Goal: Task Accomplishment & Management: Manage account settings

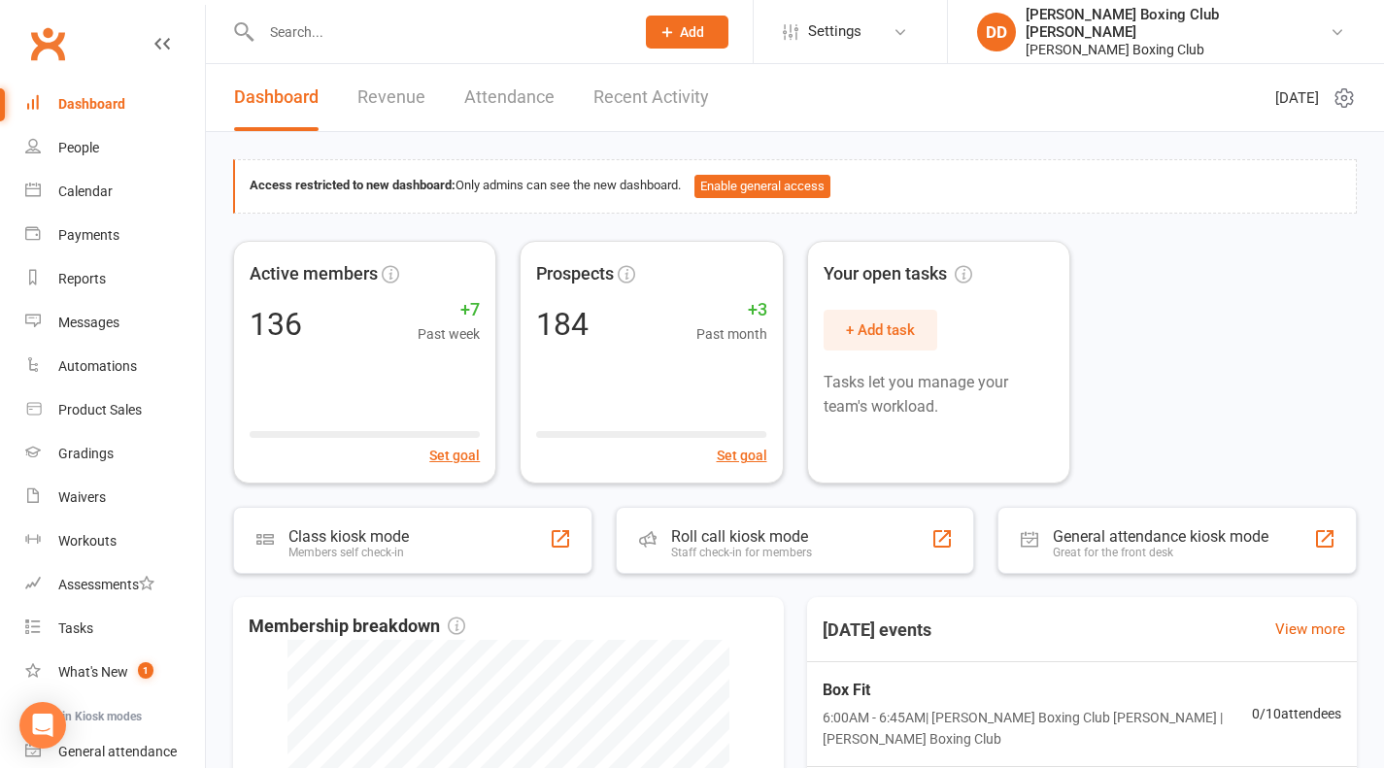
click at [324, 30] on input "text" at bounding box center [437, 31] width 365 height 27
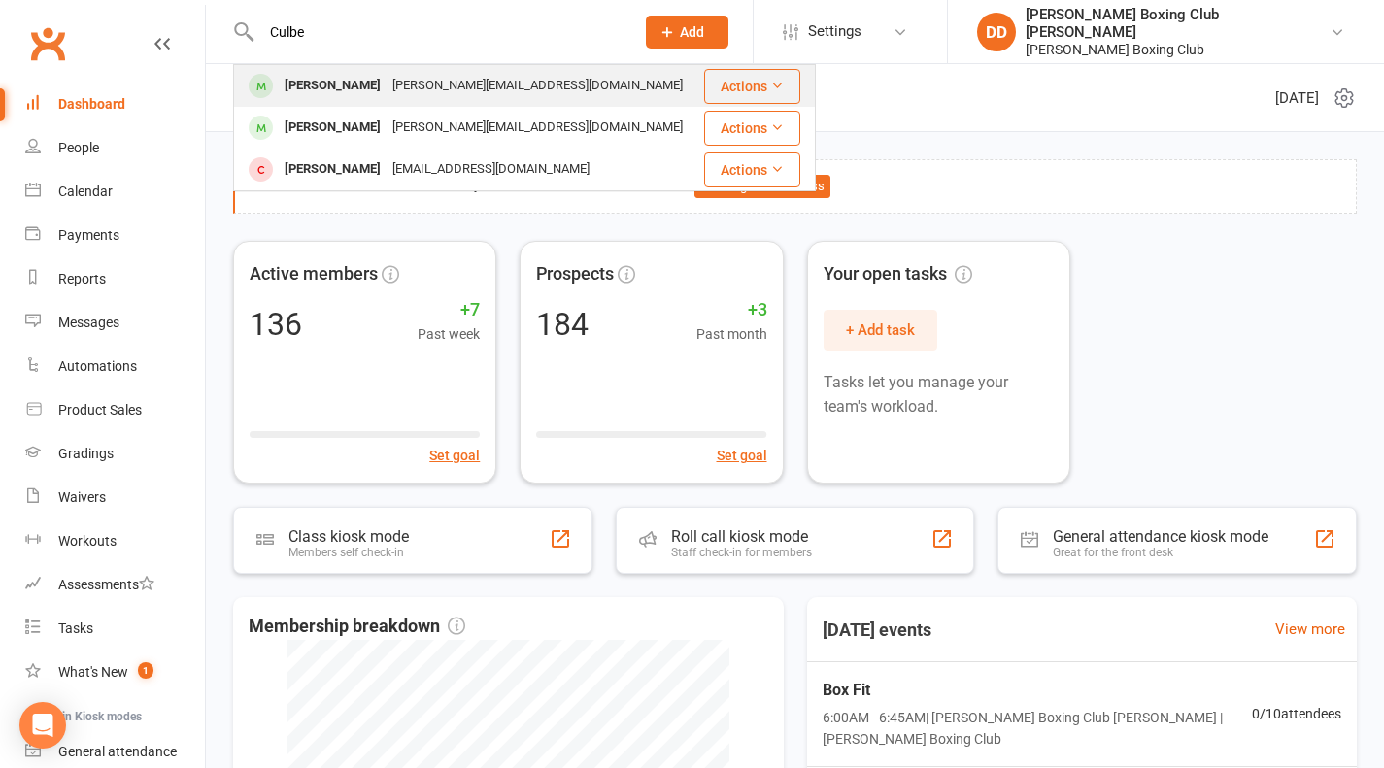
type input "Culbe"
click at [747, 83] on button "Actions" at bounding box center [752, 86] width 96 height 35
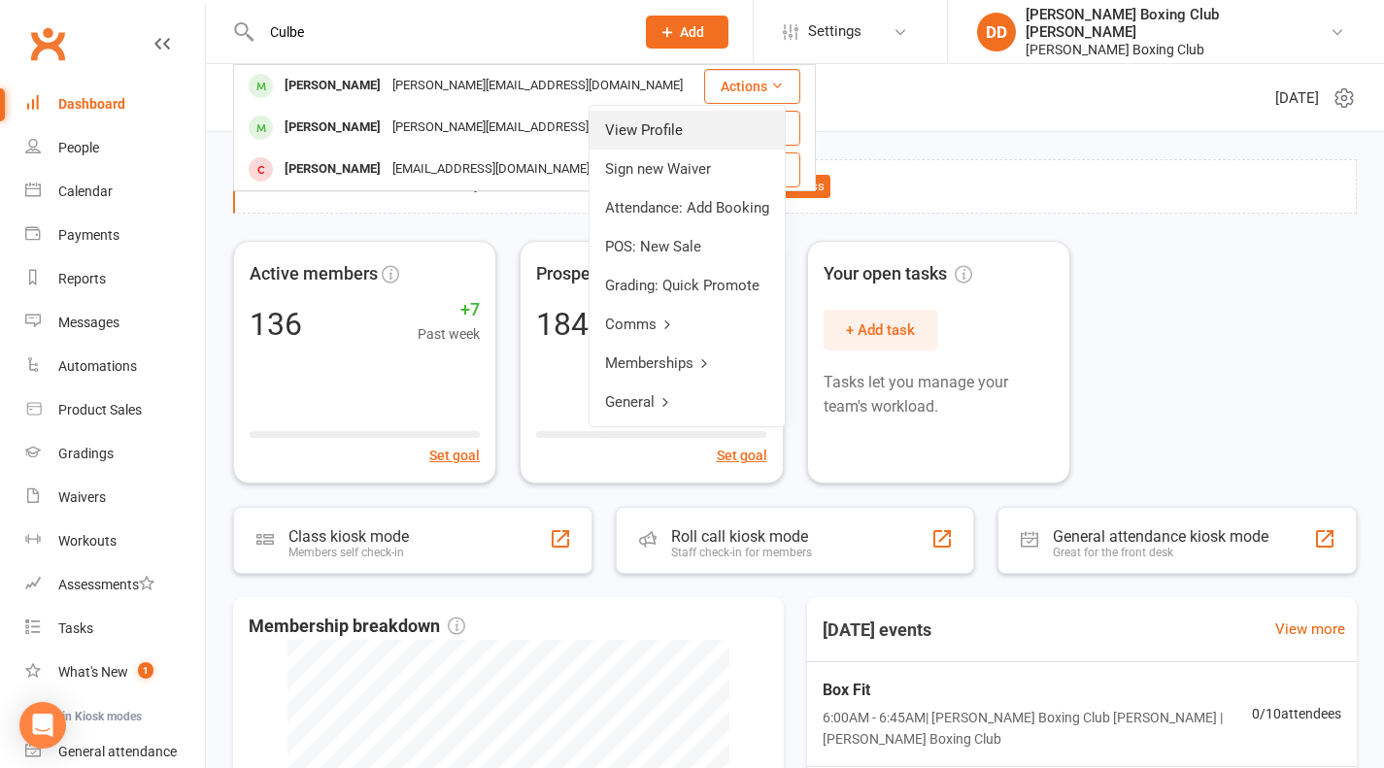
click at [664, 128] on link "View Profile" at bounding box center [687, 130] width 195 height 39
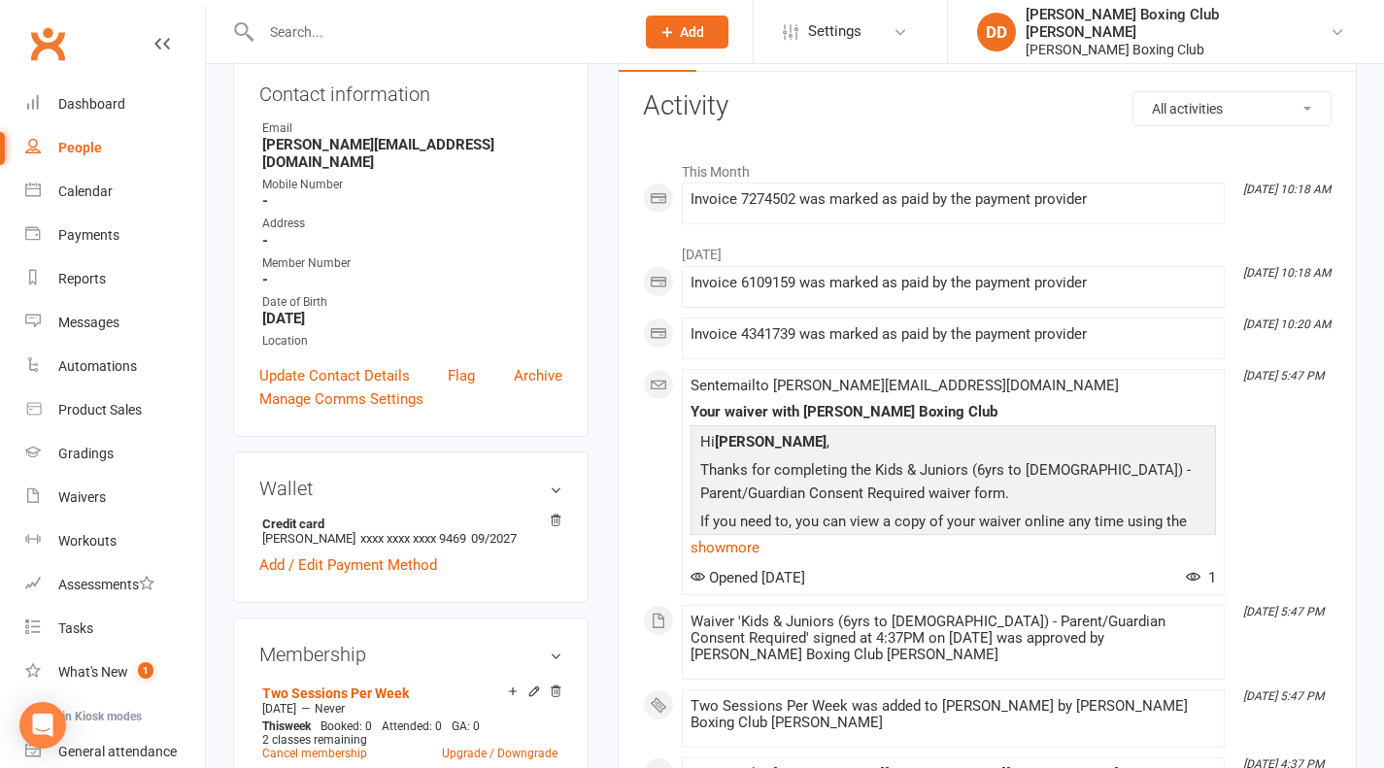
scroll to position [389, 0]
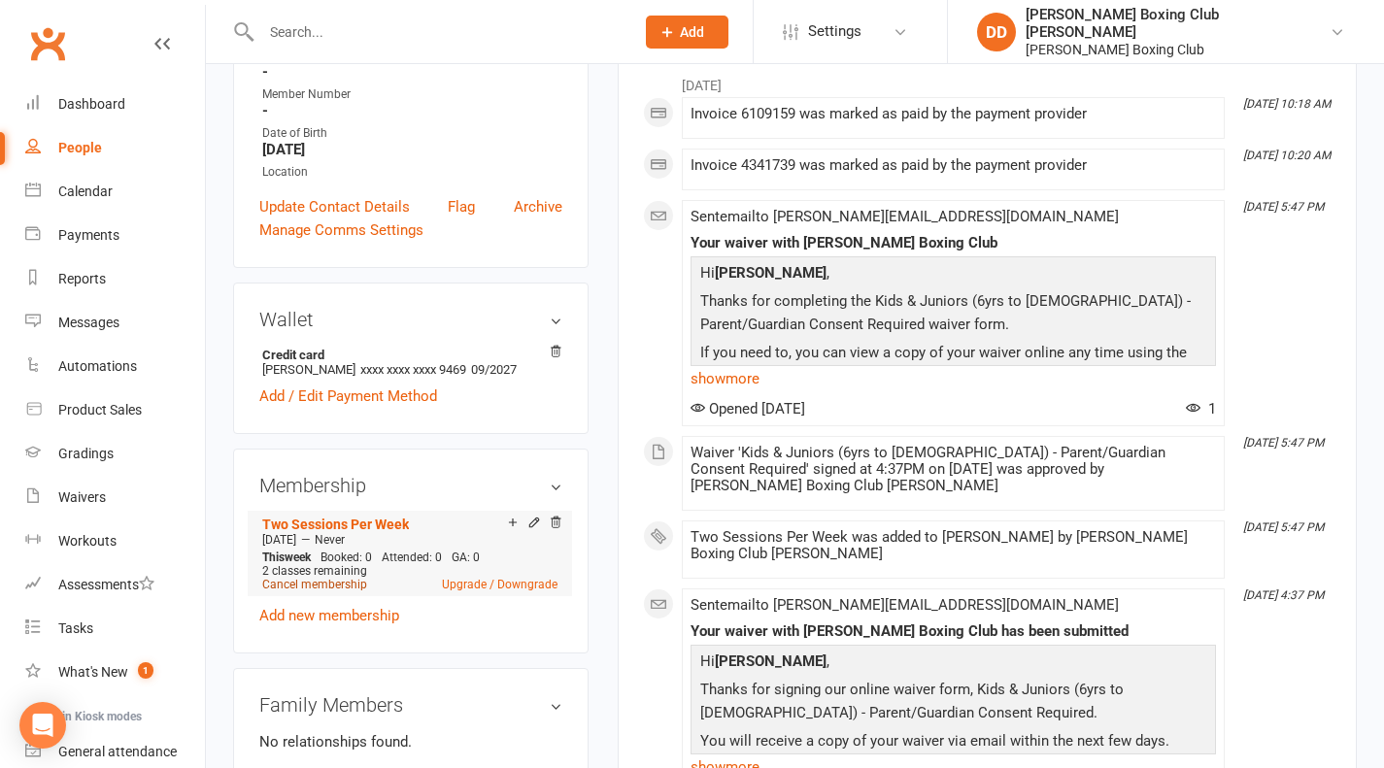
click at [321, 578] on link "Cancel membership" at bounding box center [314, 585] width 105 height 14
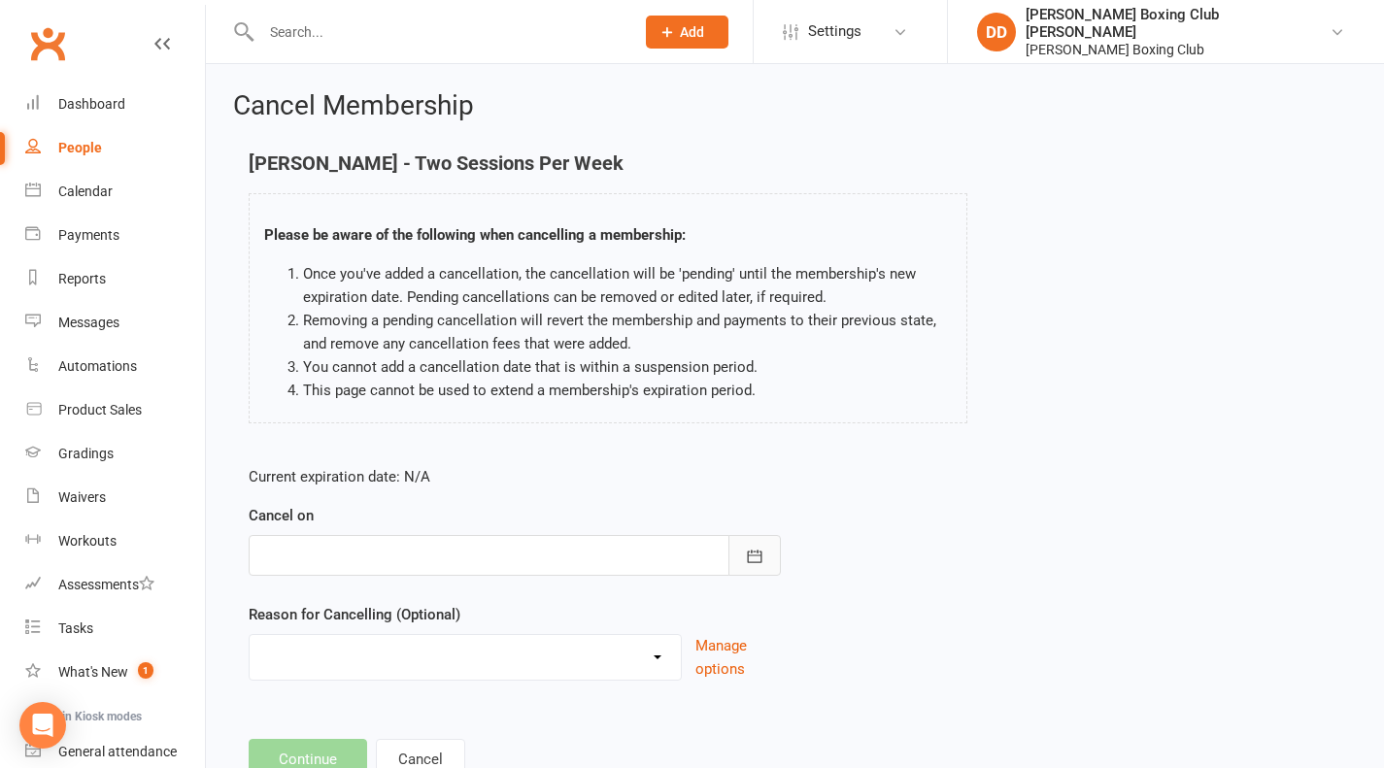
click at [763, 568] on button "button" at bounding box center [755, 555] width 52 height 41
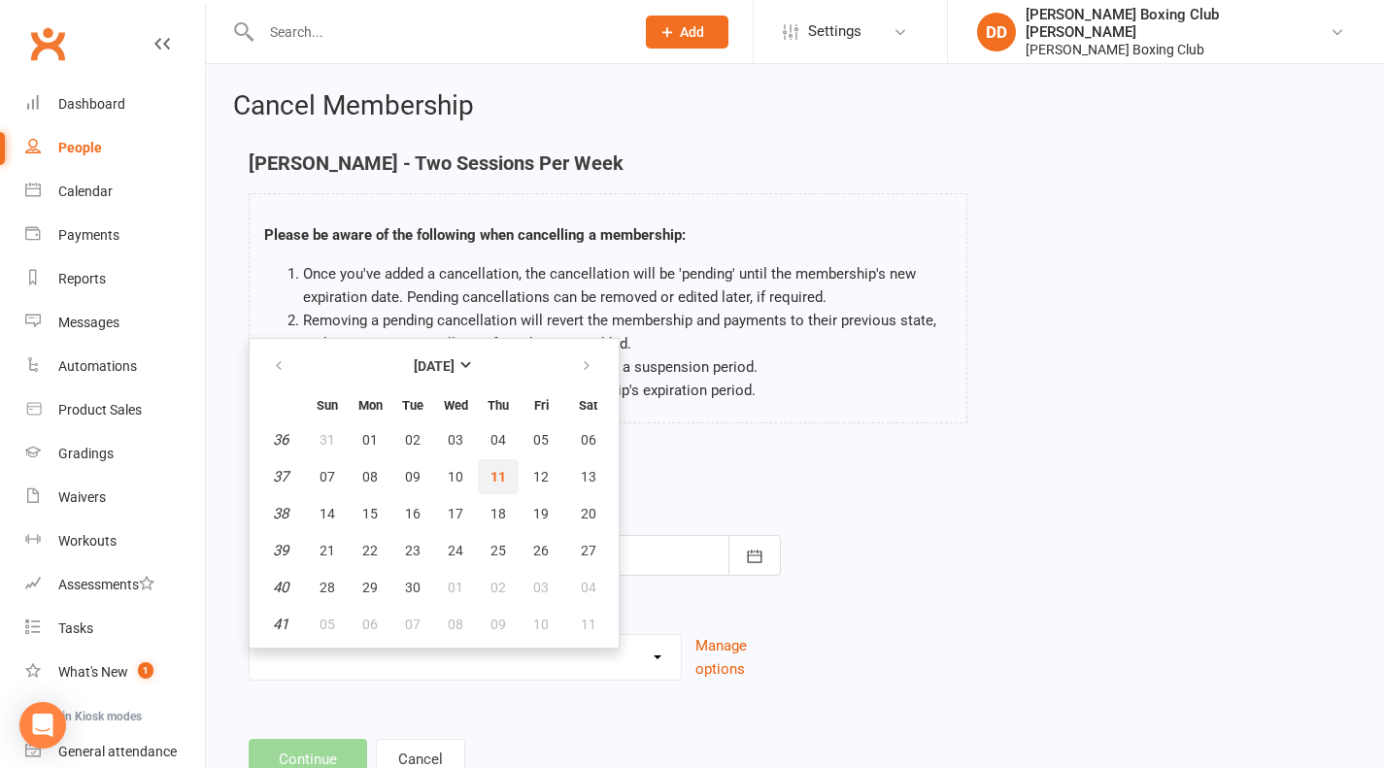
click at [500, 476] on span "11" at bounding box center [499, 477] width 16 height 16
type input "[DATE]"
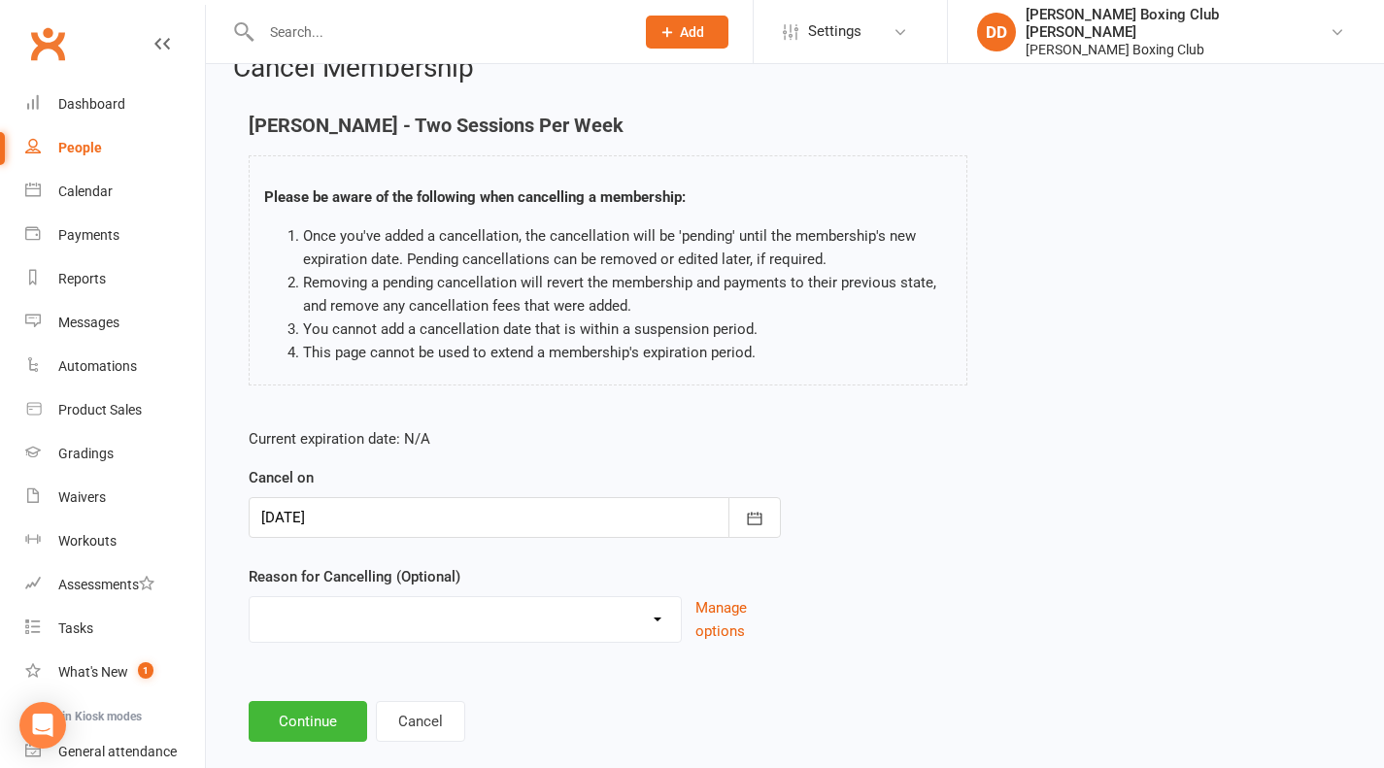
scroll to position [71, 0]
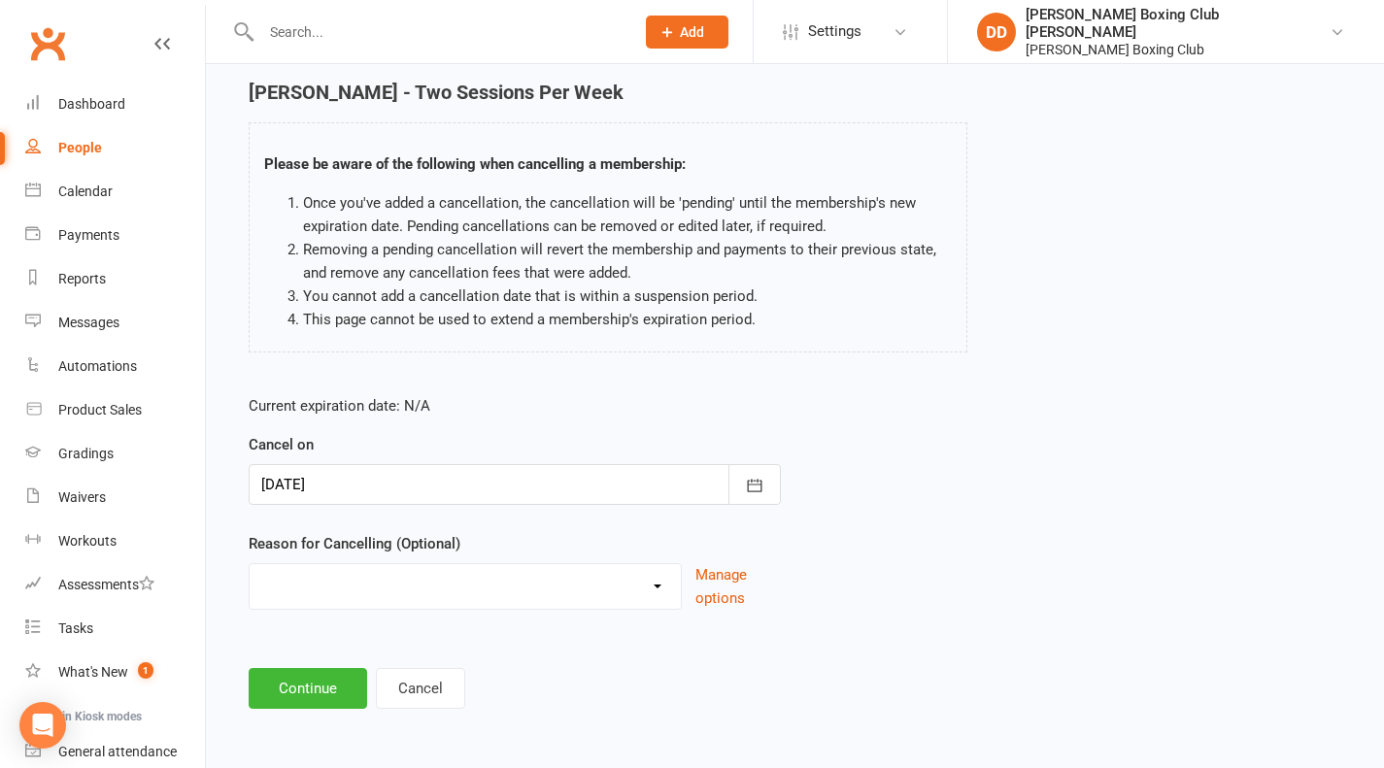
click at [655, 591] on select "Holiday Injury Other reason" at bounding box center [465, 583] width 431 height 39
select select "1"
click at [250, 564] on select "Holiday Injury Other reason" at bounding box center [465, 583] width 431 height 39
click at [323, 696] on button "Continue" at bounding box center [308, 688] width 119 height 41
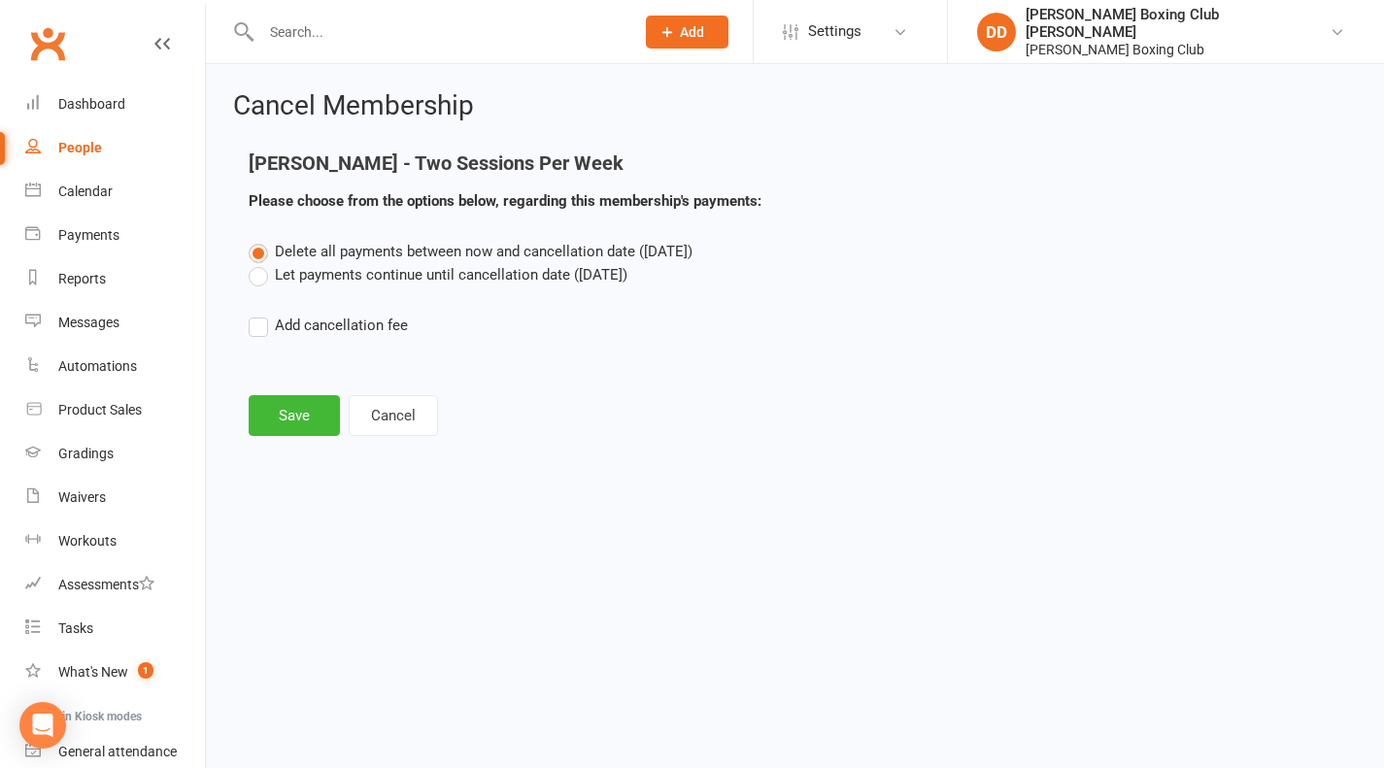
scroll to position [0, 0]
click at [296, 421] on button "Save" at bounding box center [294, 415] width 91 height 41
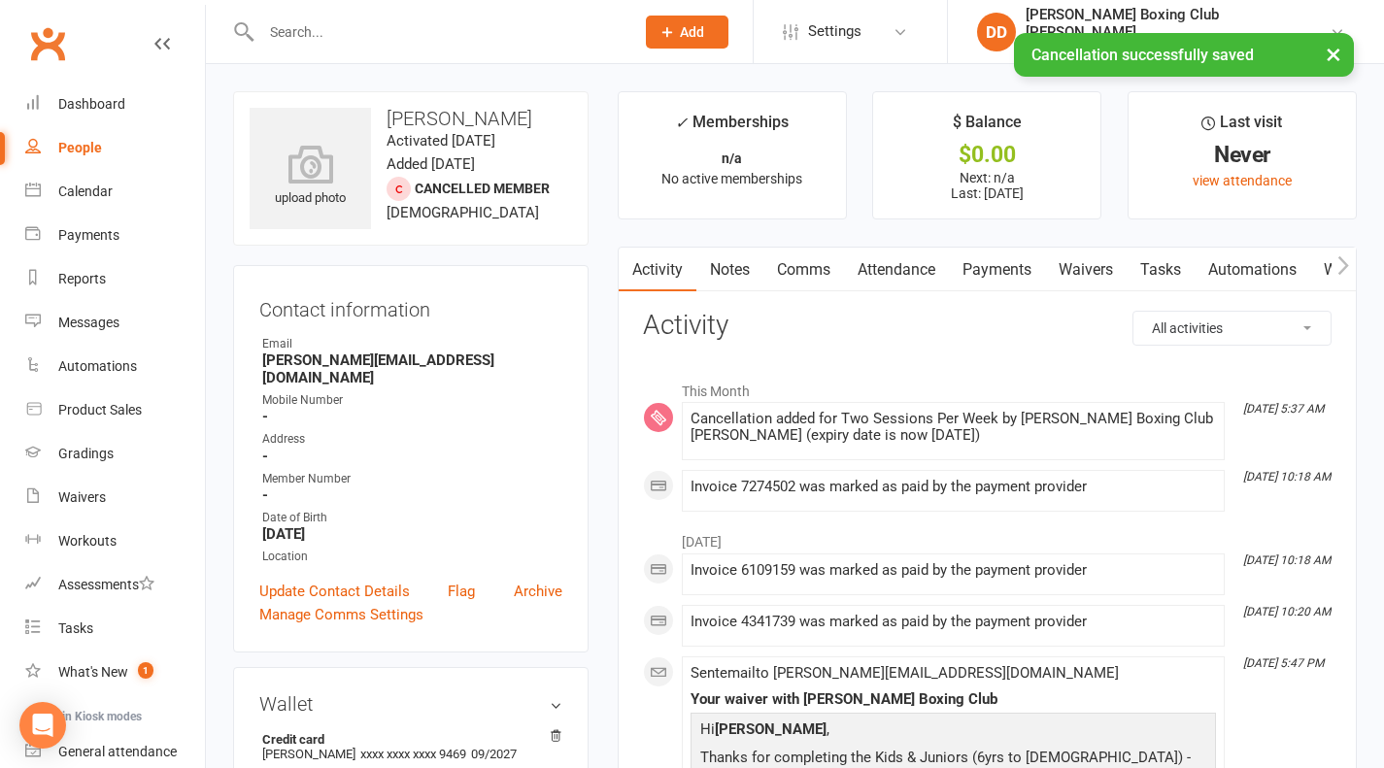
click at [344, 27] on input "text" at bounding box center [437, 31] width 365 height 27
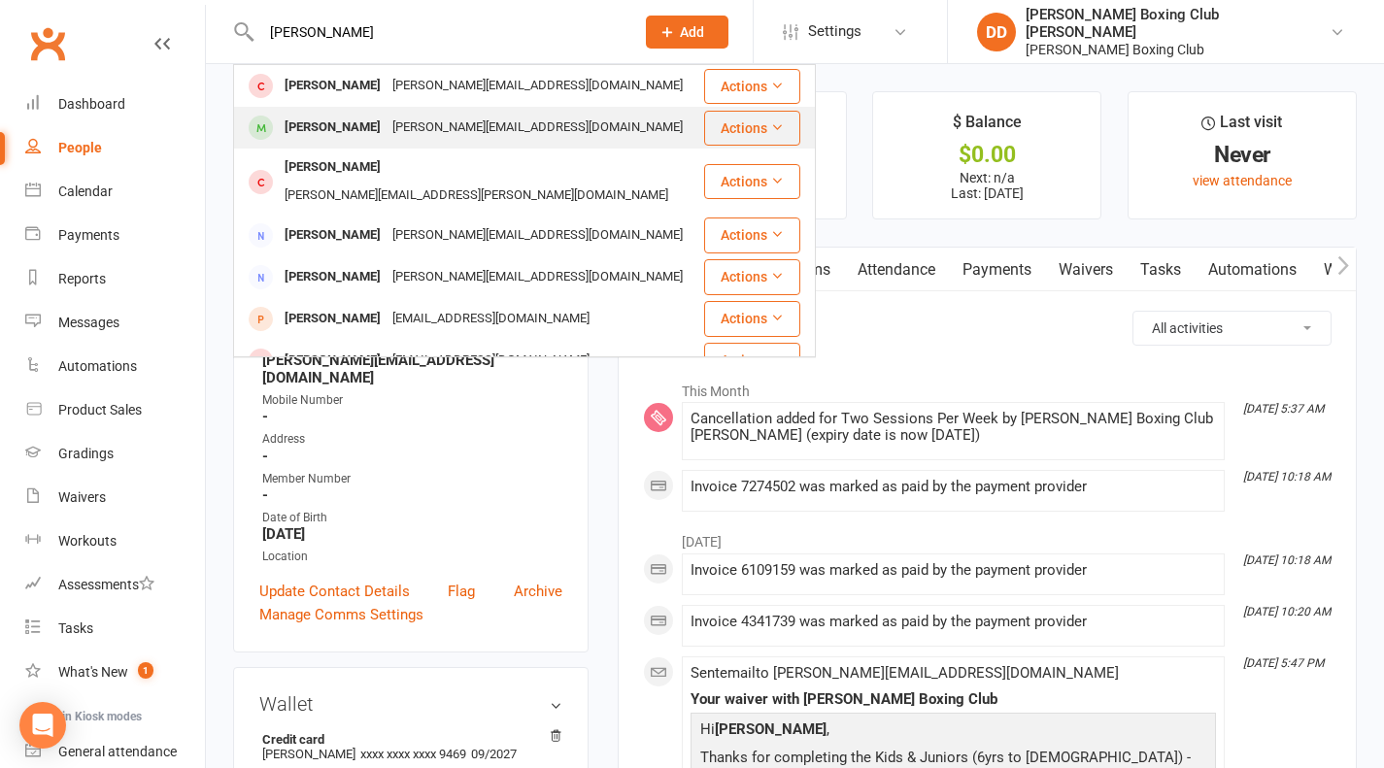
type input "[PERSON_NAME]"
click at [733, 126] on button "Actions" at bounding box center [752, 128] width 96 height 35
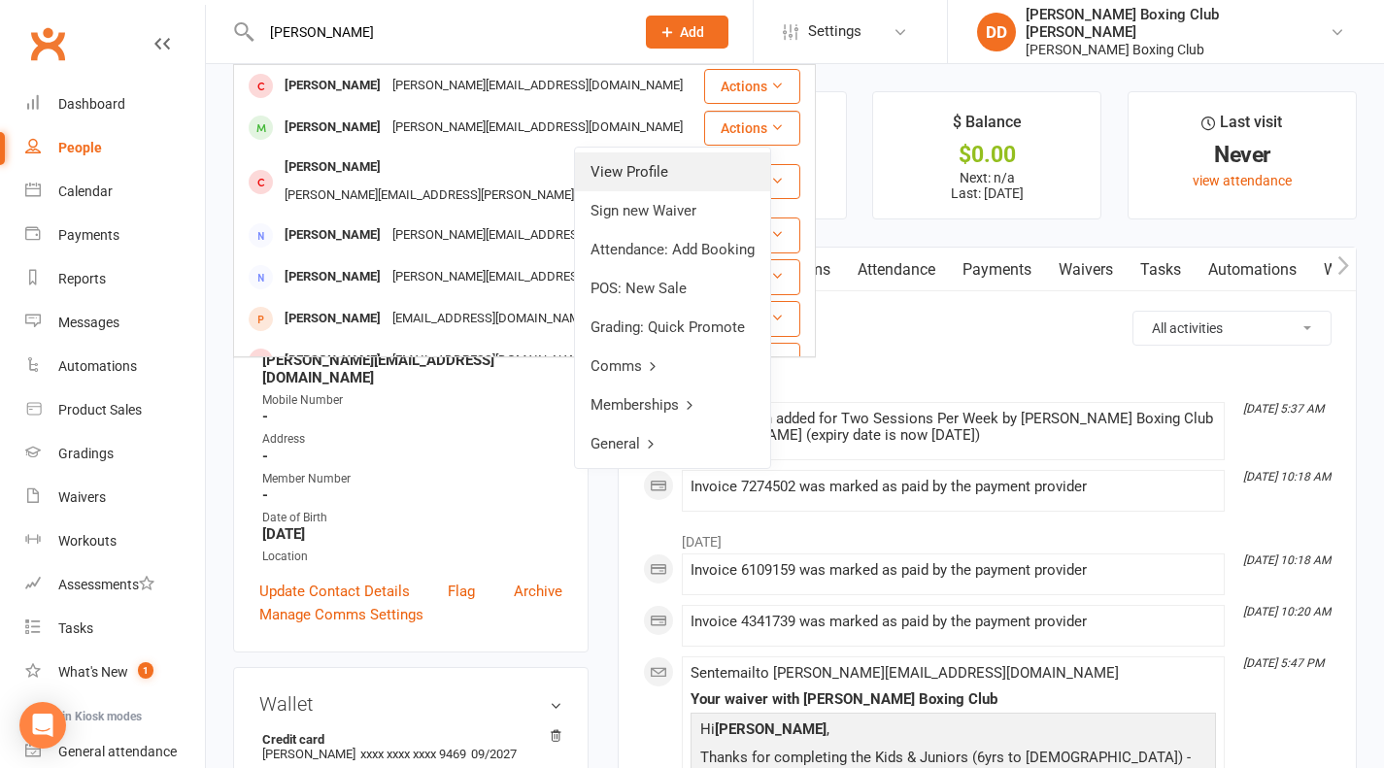
click at [670, 163] on link "View Profile" at bounding box center [672, 172] width 195 height 39
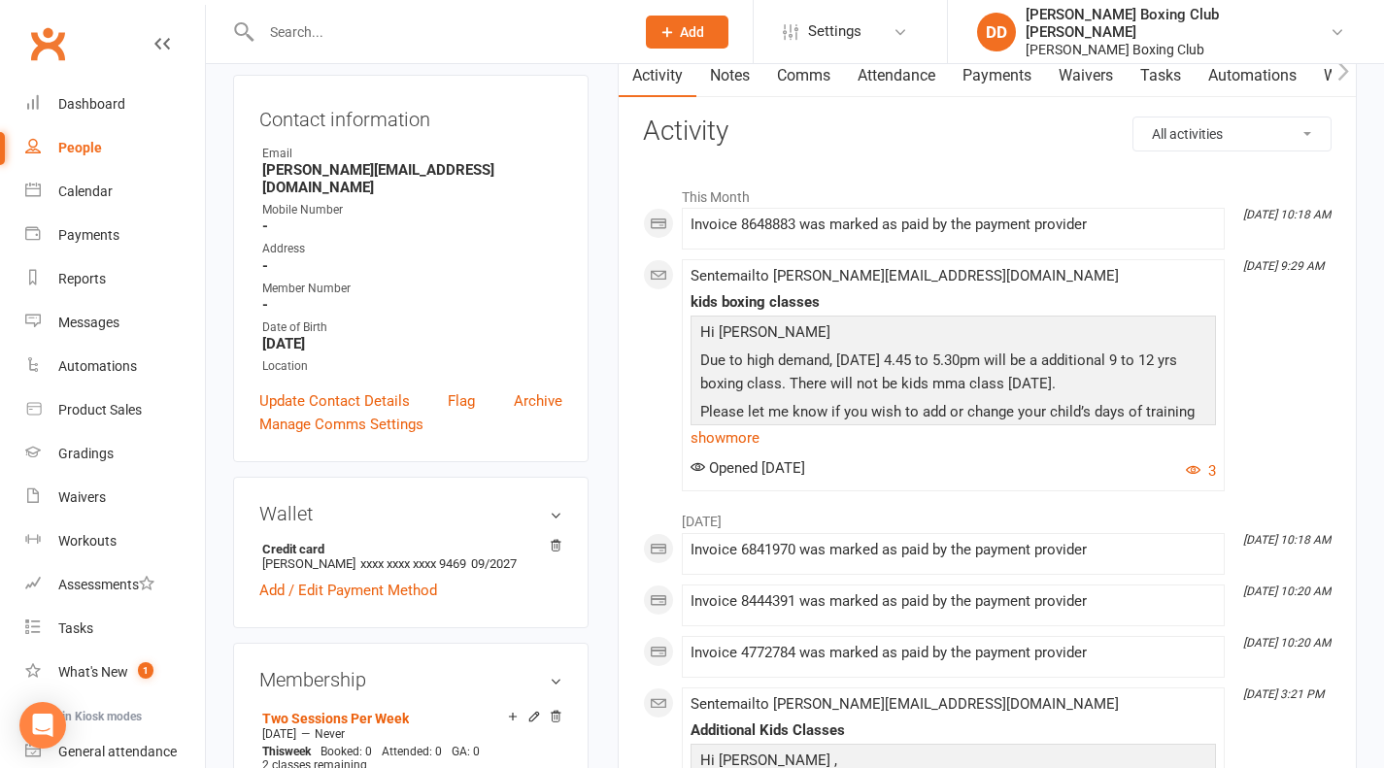
scroll to position [389, 0]
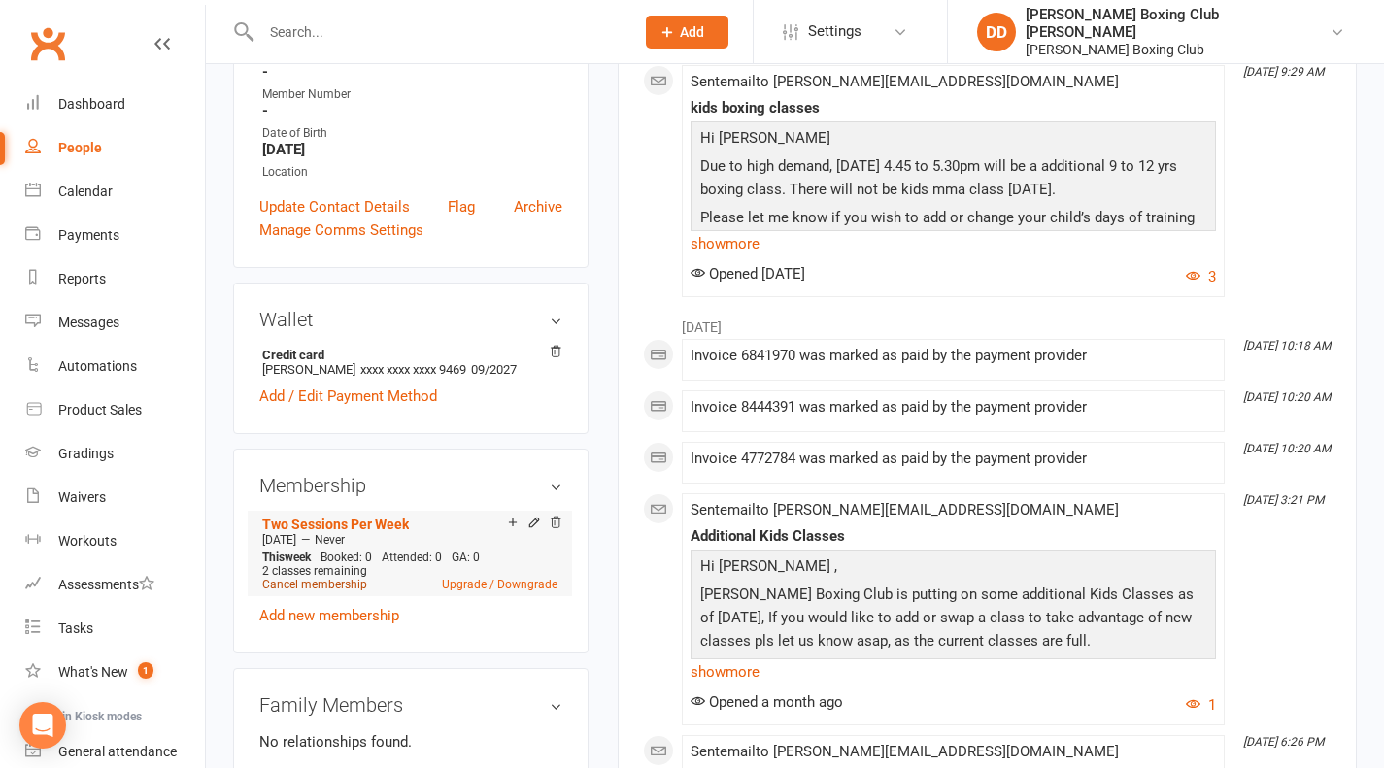
click at [305, 578] on link "Cancel membership" at bounding box center [314, 585] width 105 height 14
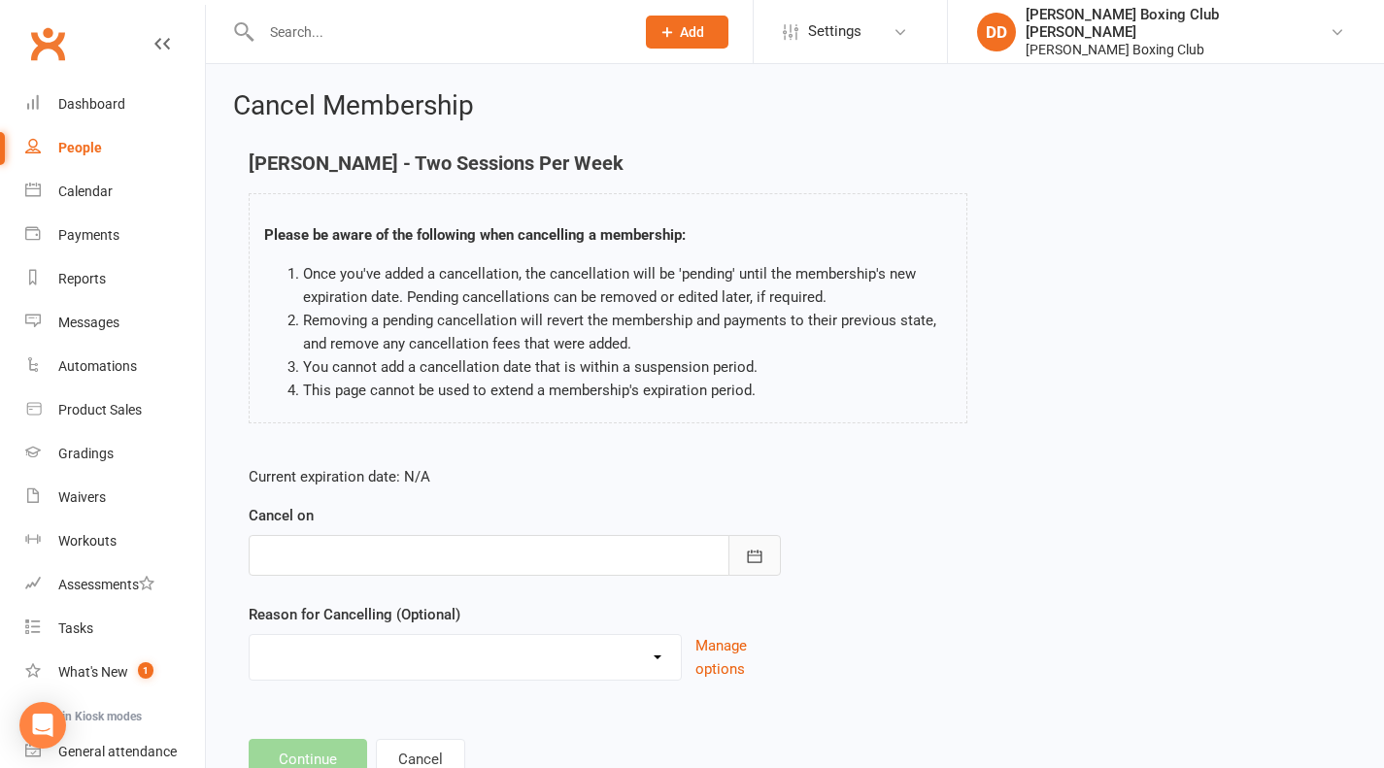
click at [753, 556] on icon "button" at bounding box center [754, 556] width 19 height 19
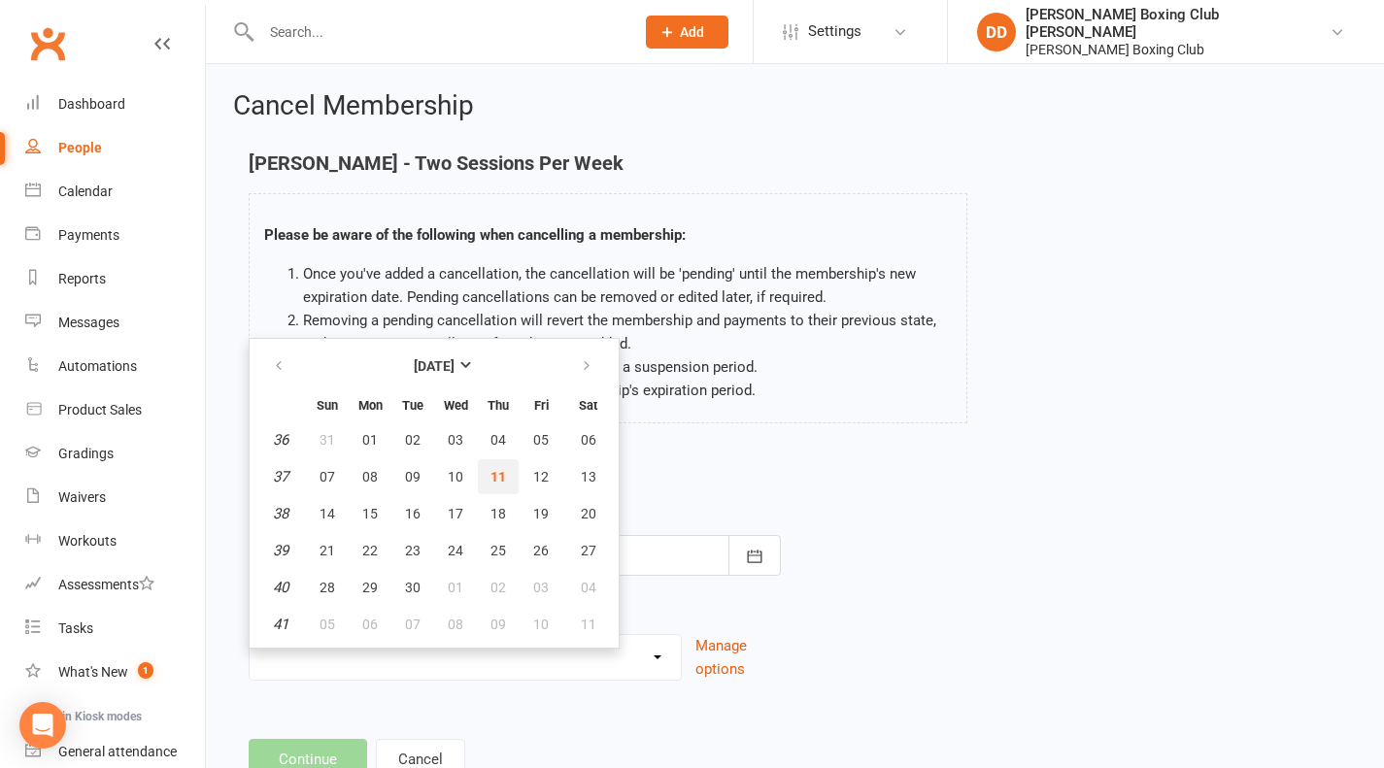
click at [497, 477] on span "11" at bounding box center [499, 477] width 16 height 16
type input "[DATE]"
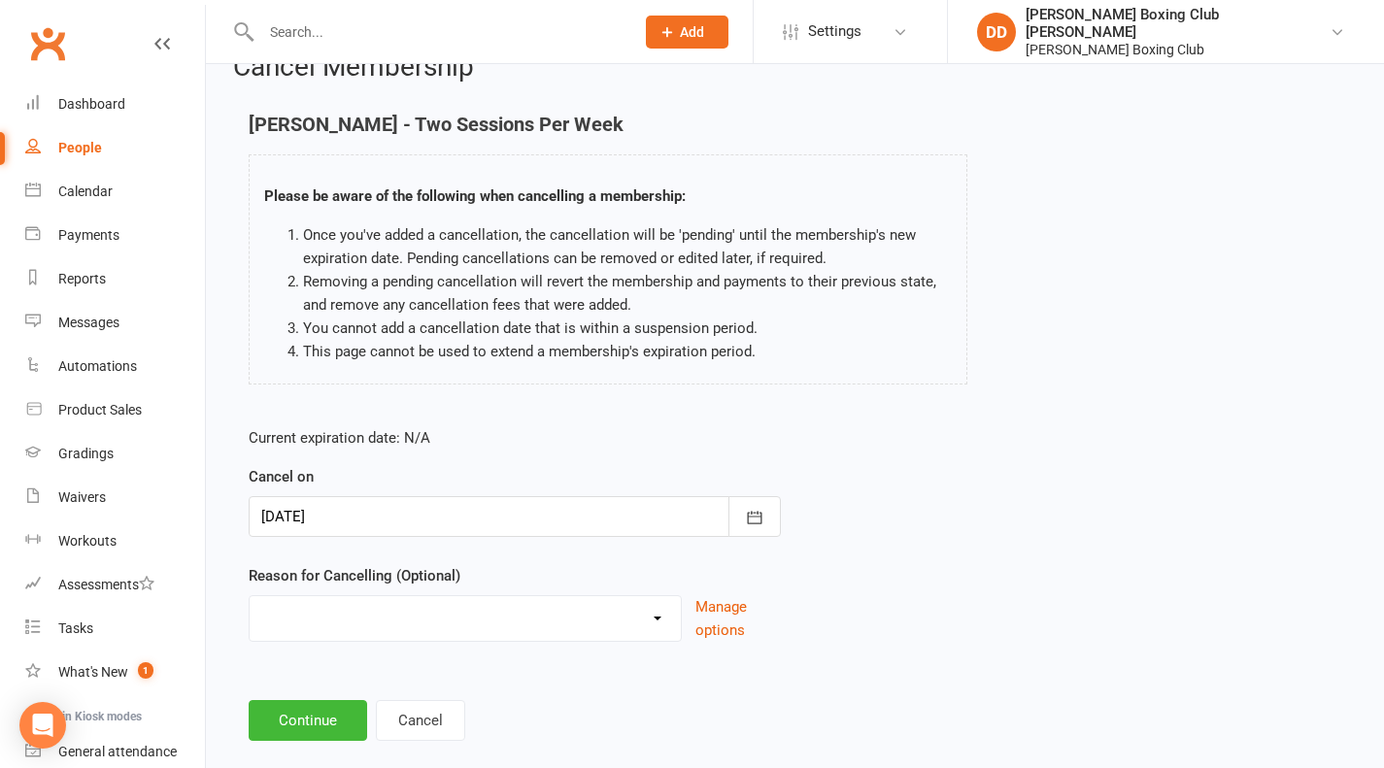
scroll to position [71, 0]
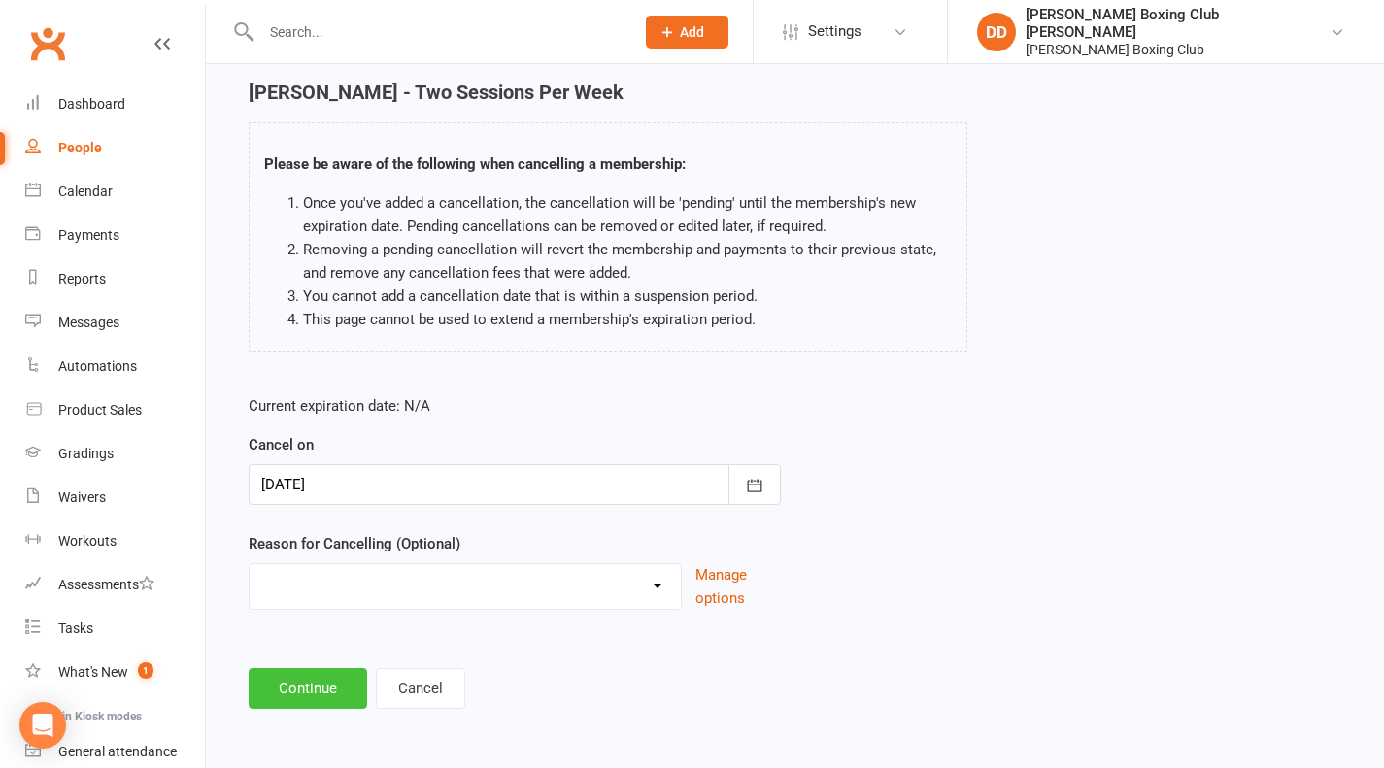
click at [298, 690] on button "Continue" at bounding box center [308, 688] width 119 height 41
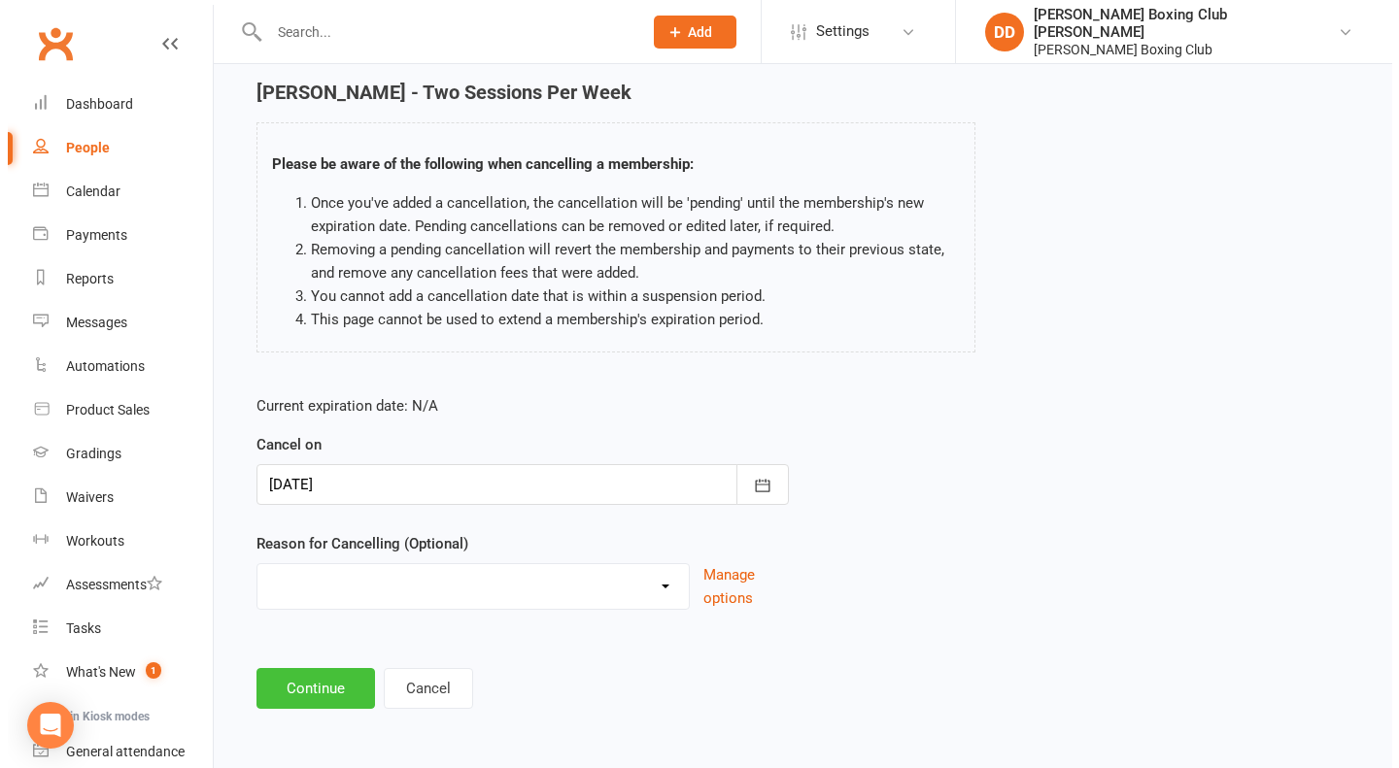
scroll to position [0, 0]
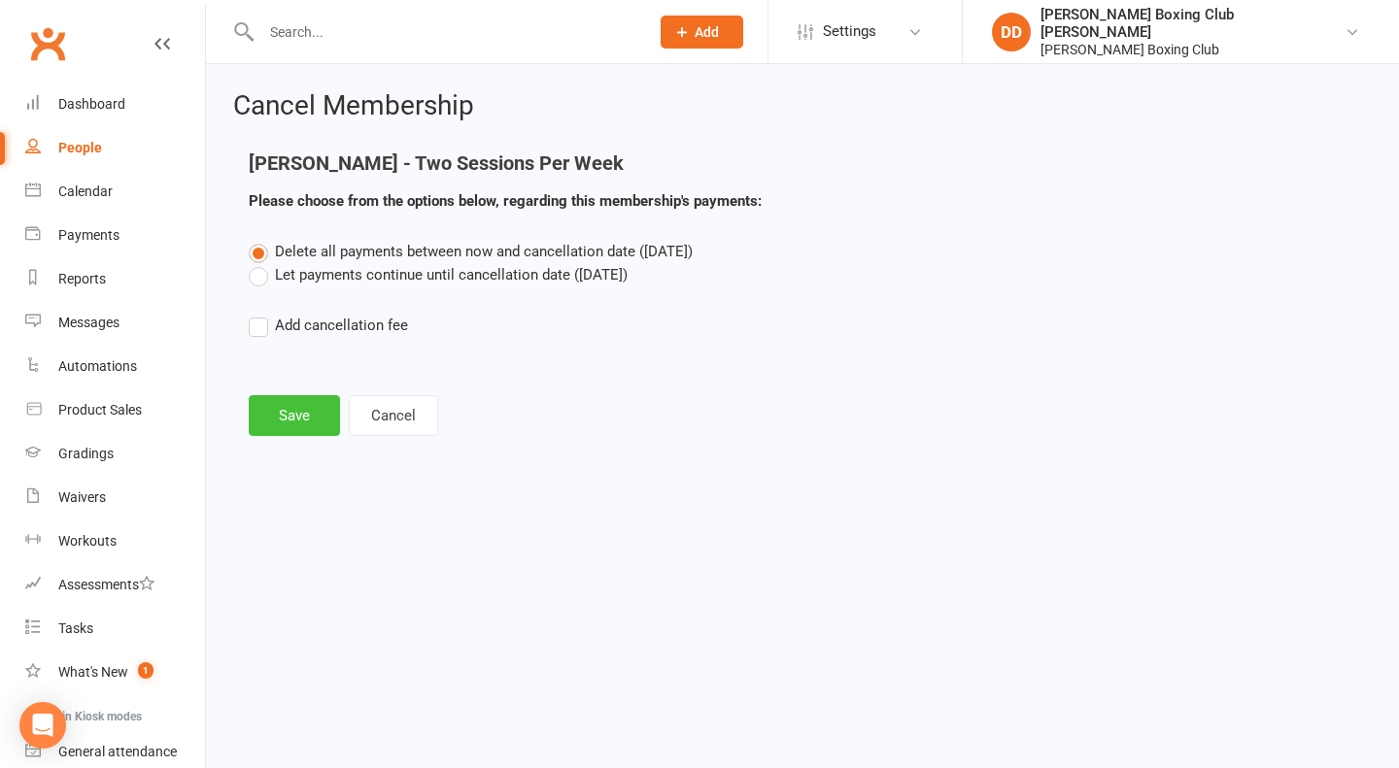
click at [313, 416] on button "Save" at bounding box center [294, 415] width 91 height 41
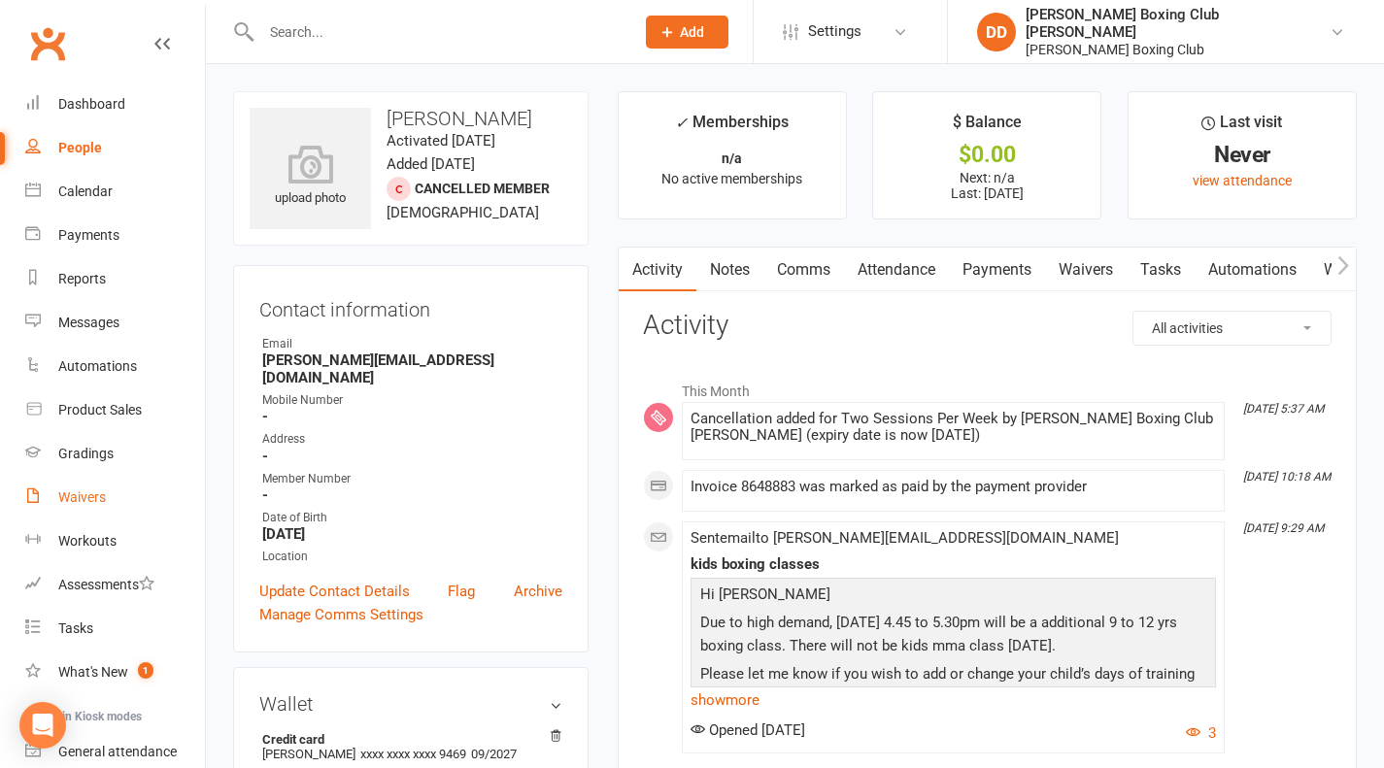
click at [85, 498] on div "Waivers" at bounding box center [82, 498] width 48 height 16
